Goal: Task Accomplishment & Management: Use online tool/utility

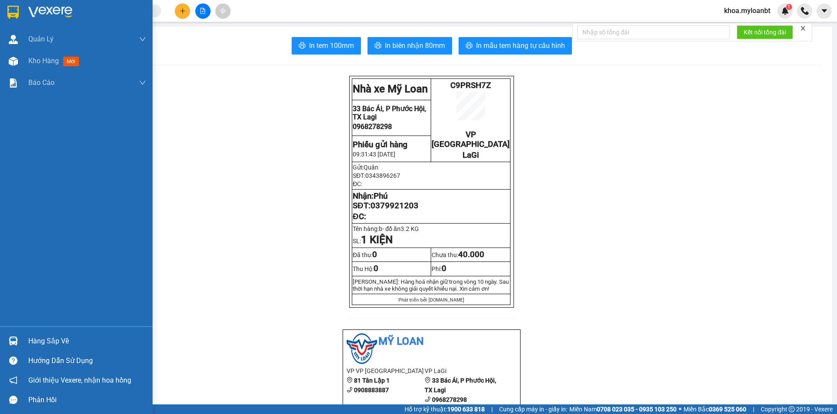
click at [10, 345] on img at bounding box center [13, 341] width 9 height 9
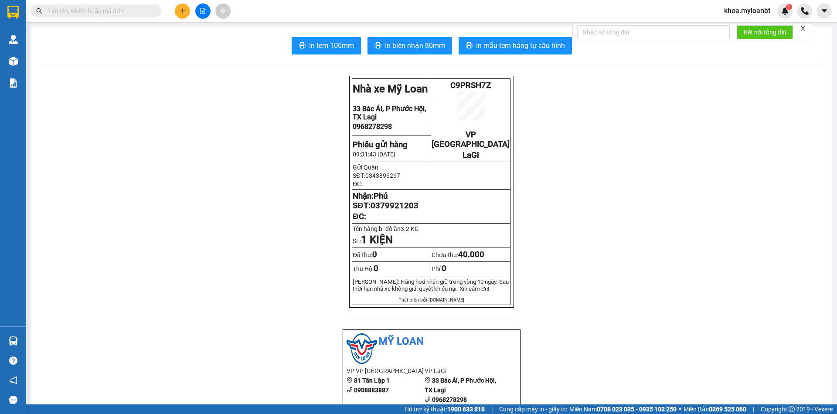
click at [74, 273] on section "Kết quả tìm kiếm ( 0 ) Bộ lọc No Data khoa.myloanbt 1 Quản [PERSON_NAME] lý gia…" at bounding box center [418, 207] width 837 height 414
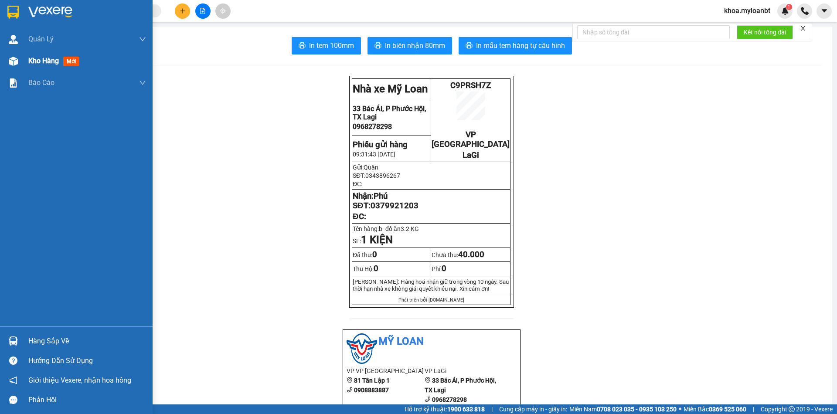
click at [8, 71] on div "Kho hàng mới" at bounding box center [76, 61] width 153 height 22
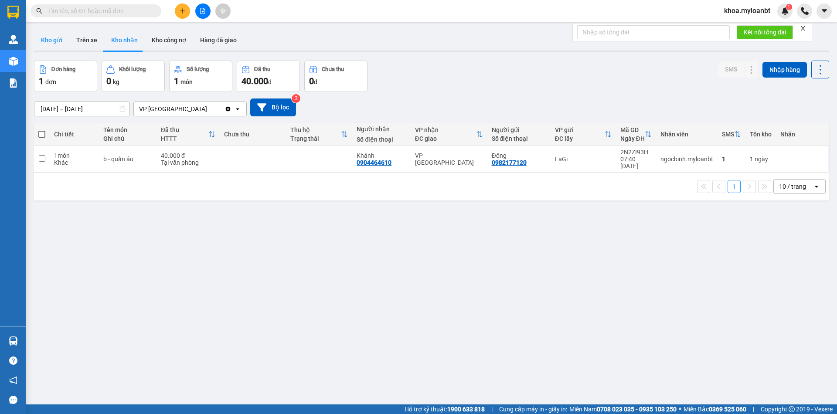
click at [60, 48] on button "Kho gửi" at bounding box center [51, 40] width 35 height 21
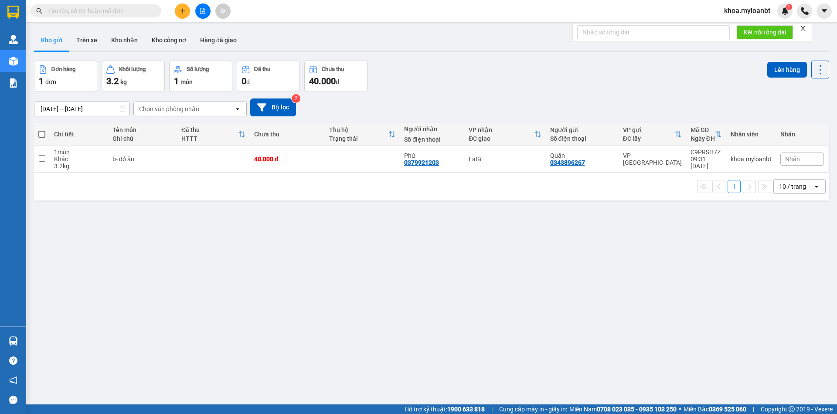
click at [194, 169] on td at bounding box center [213, 159] width 73 height 27
checkbox input "true"
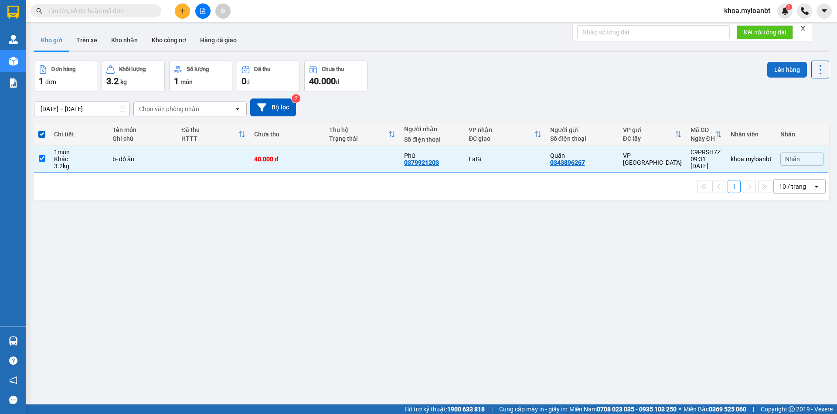
click at [770, 66] on button "Lên hàng" at bounding box center [787, 70] width 40 height 16
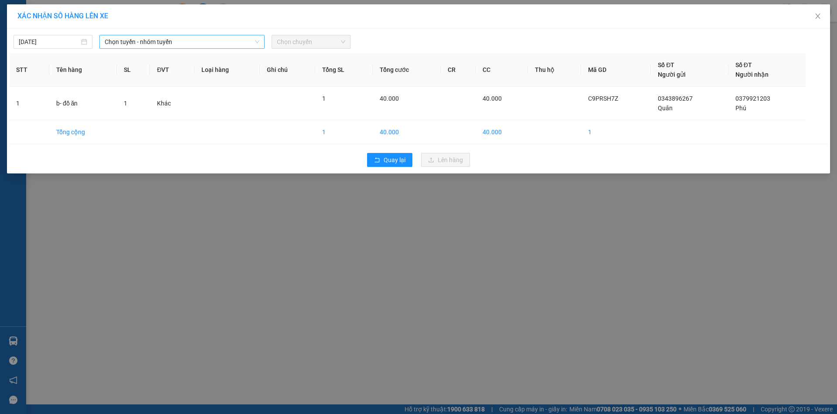
click at [239, 44] on span "Chọn tuyến - nhóm tuyến" at bounding box center [182, 41] width 155 height 13
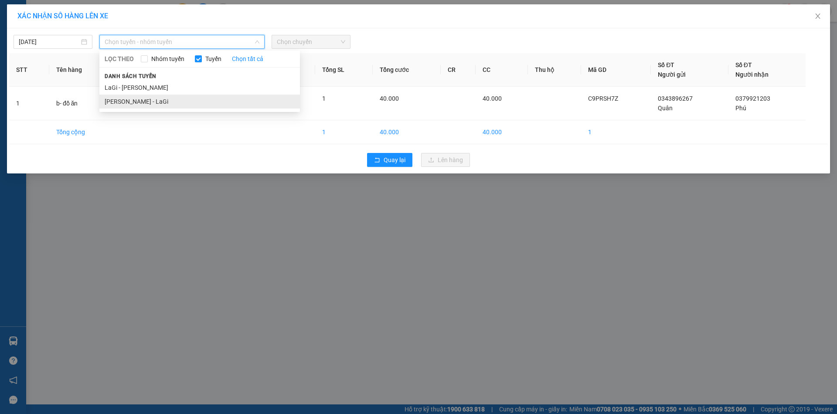
click at [173, 99] on li "[PERSON_NAME] - LaGi" at bounding box center [199, 102] width 201 height 14
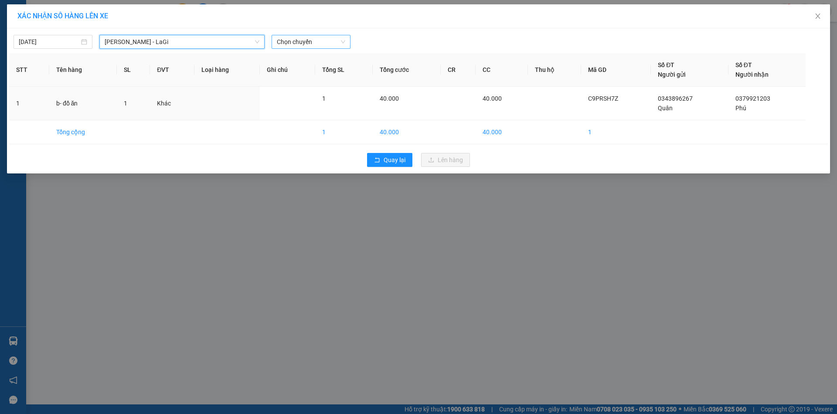
click at [309, 47] on span "Chọn chuyến" at bounding box center [311, 41] width 68 height 13
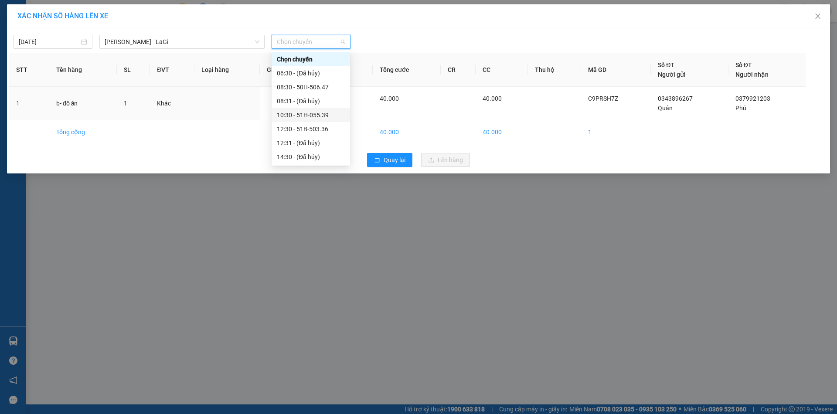
click at [306, 113] on div "10:30 - 51H-055.39" at bounding box center [311, 115] width 68 height 10
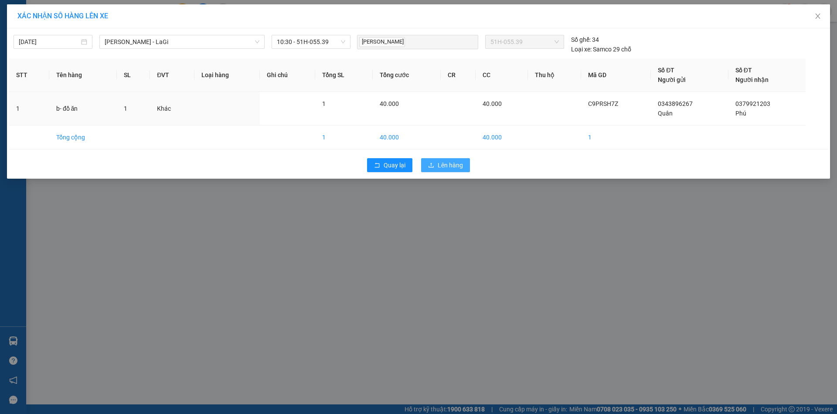
click at [459, 168] on span "Lên hàng" at bounding box center [450, 165] width 25 height 10
